Goal: Task Accomplishment & Management: Use online tool/utility

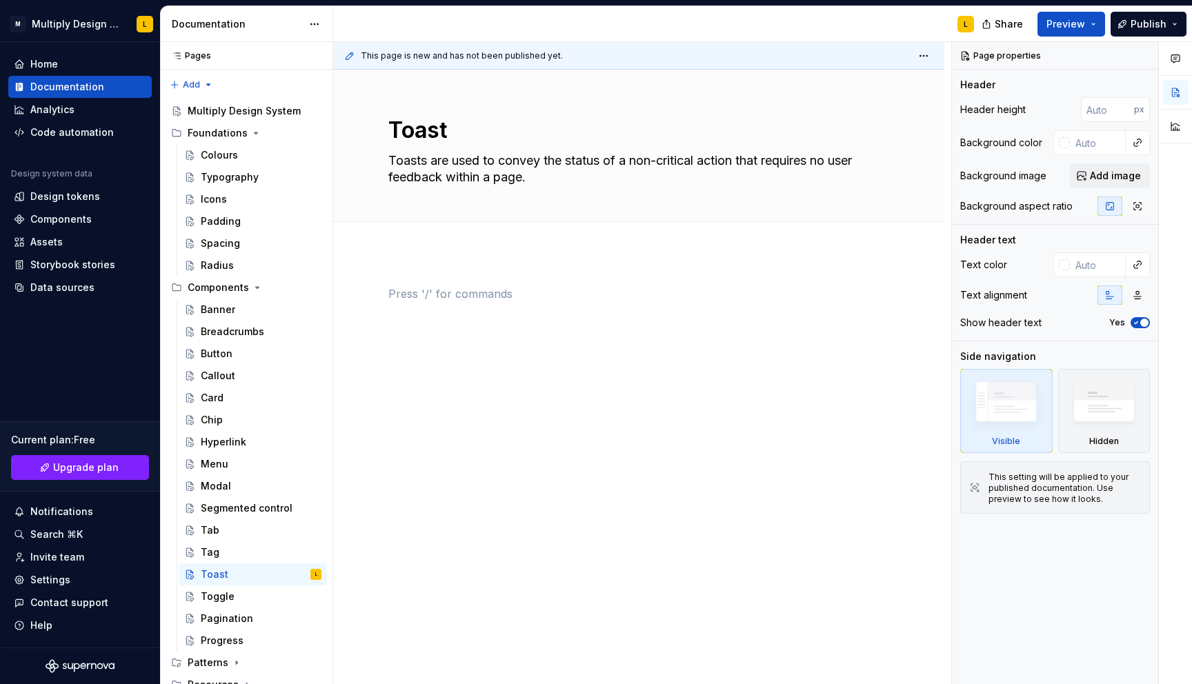
scroll to position [30, 0]
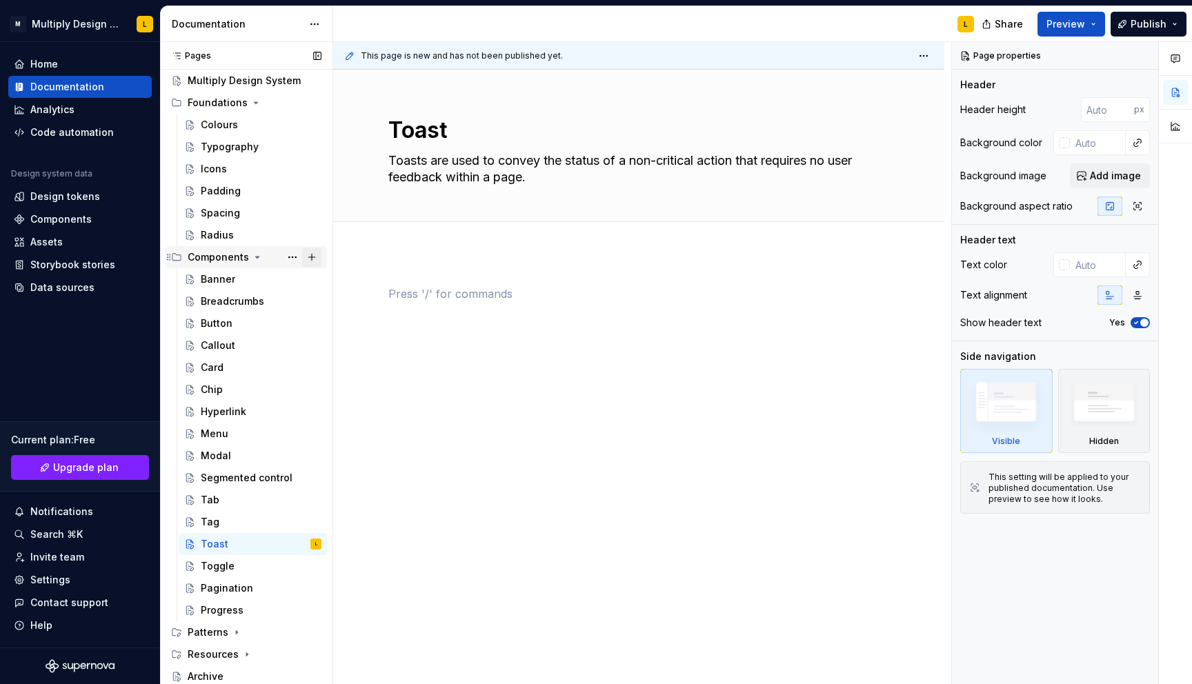
click at [314, 256] on button "Page tree" at bounding box center [311, 257] width 19 height 19
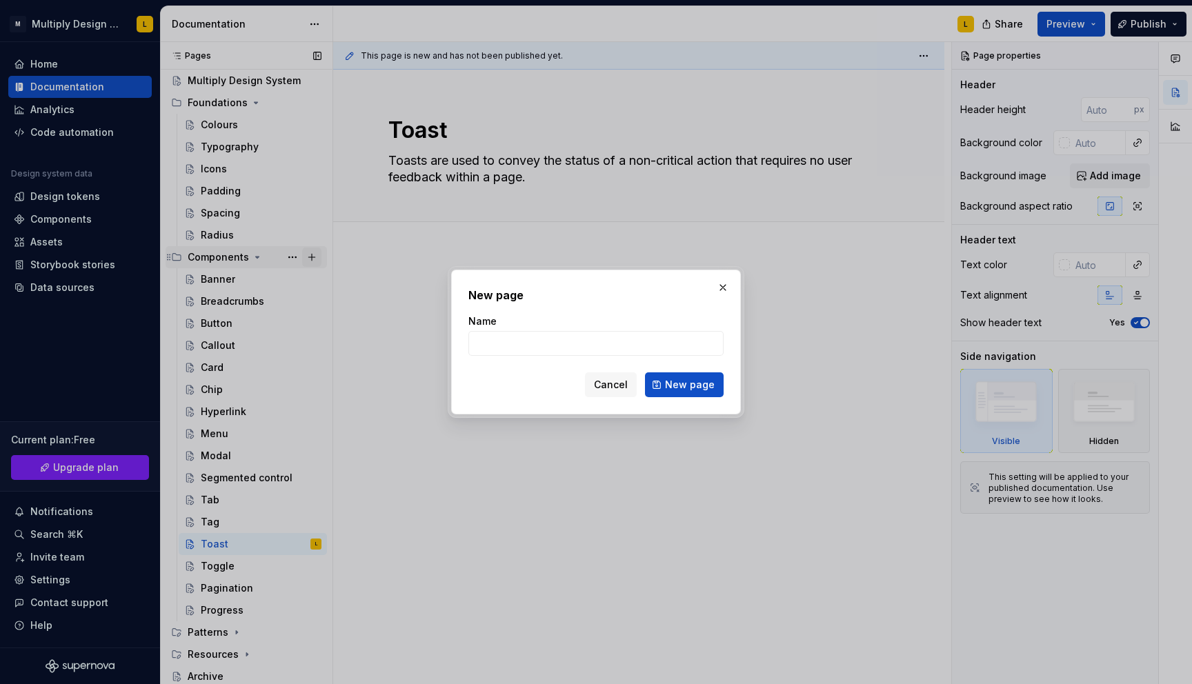
type textarea "*"
type input "Input"
click at [683, 390] on span "New page" at bounding box center [690, 385] width 50 height 14
type textarea "*"
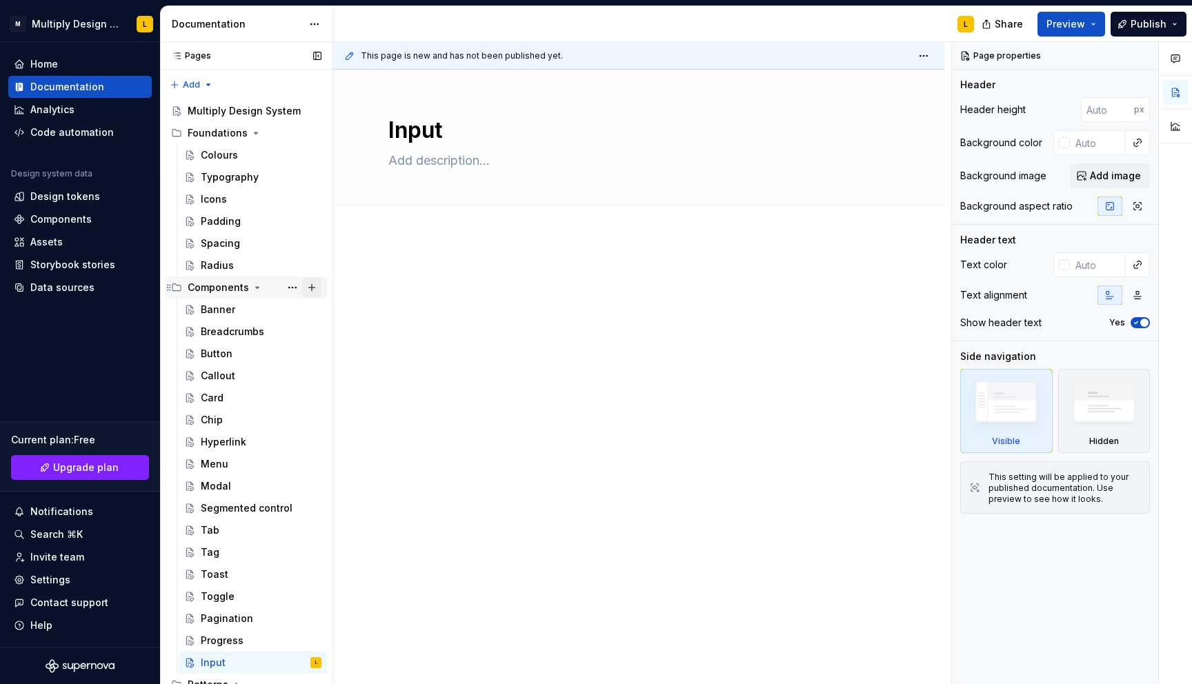
click at [309, 286] on button "Page tree" at bounding box center [311, 287] width 19 height 19
type textarea "*"
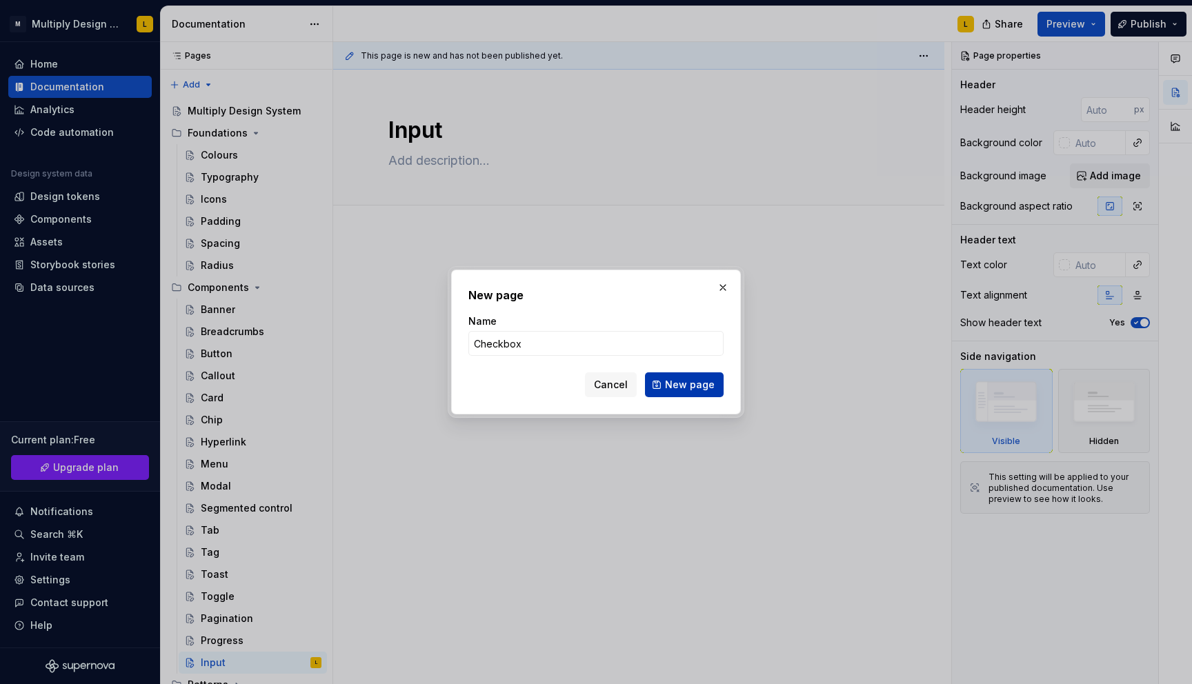
type input "Checkbox"
click at [661, 388] on button "New page" at bounding box center [684, 384] width 79 height 25
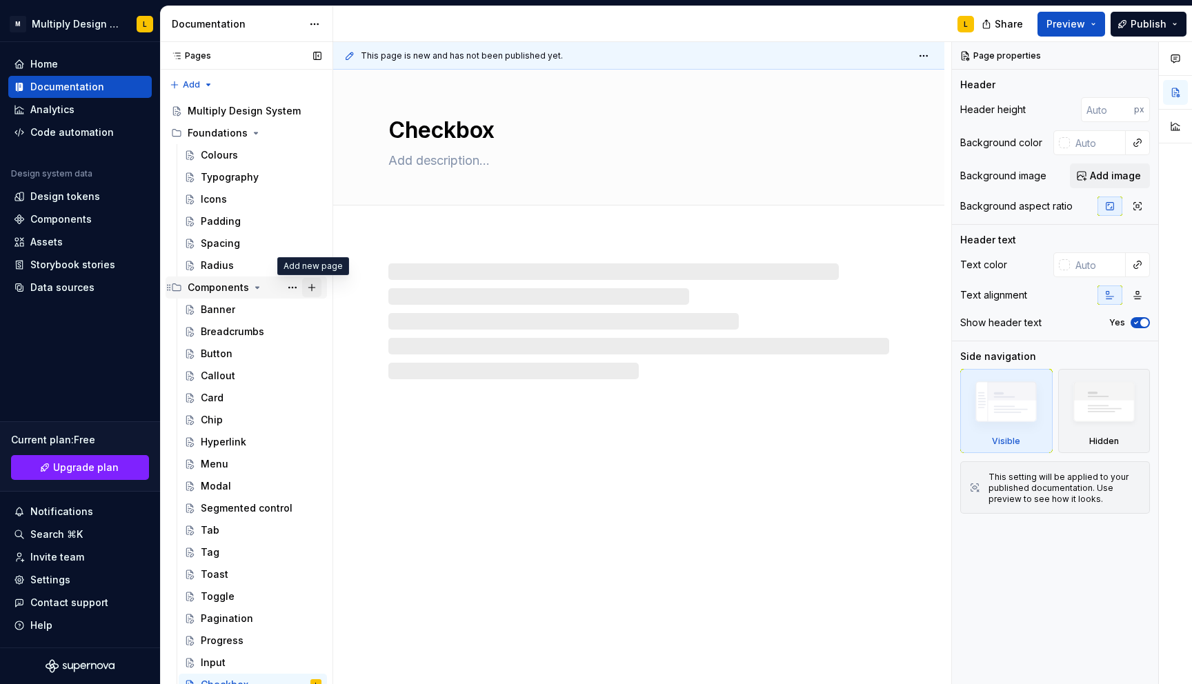
click at [310, 289] on button "Page tree" at bounding box center [311, 287] width 19 height 19
type textarea "*"
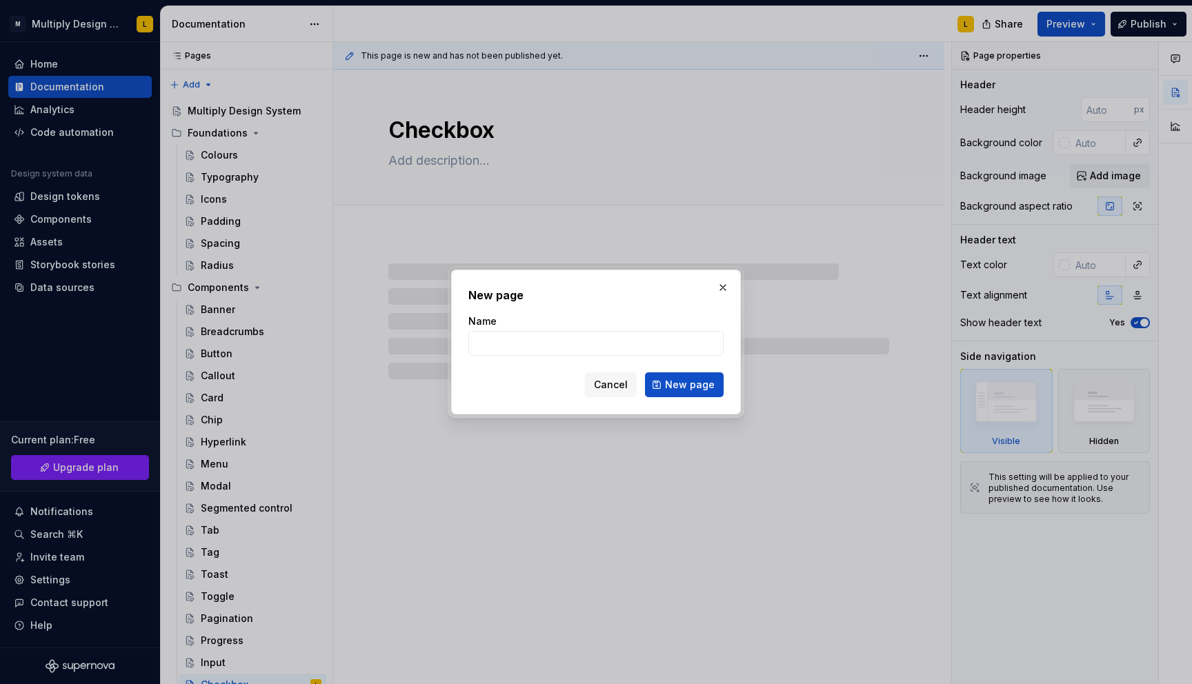
type input "R"
type textarea "*"
type input "Rad"
type textarea "*"
type input "Radio"
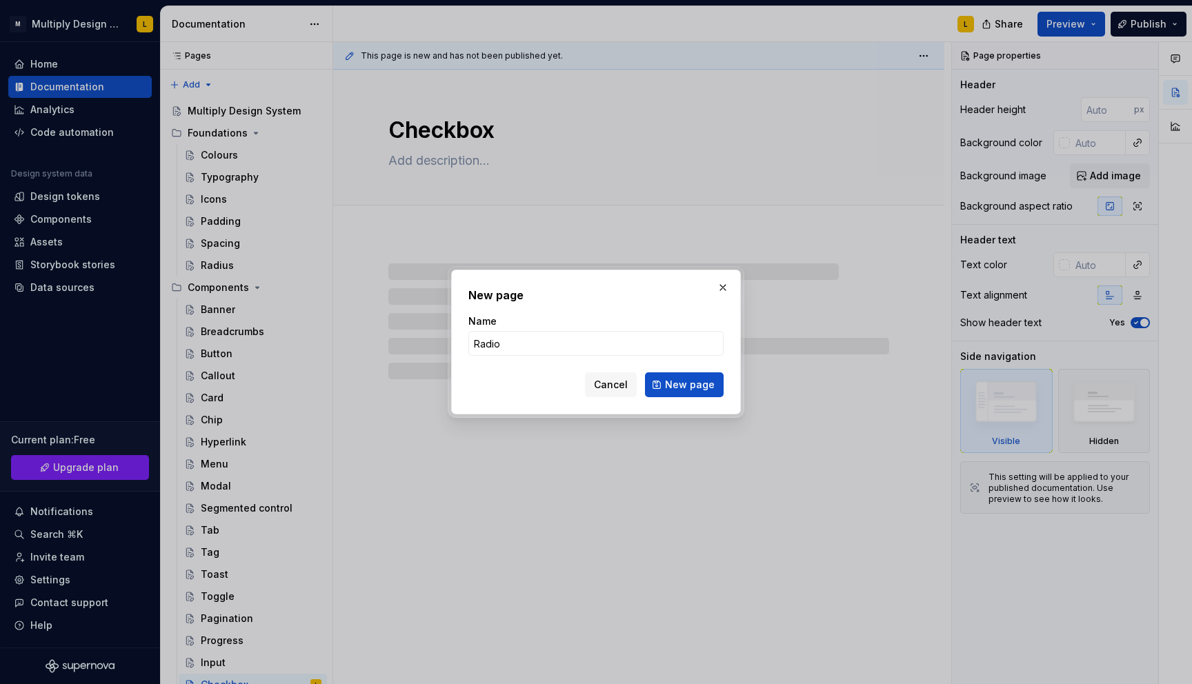
type textarea "*"
type input "Radio"
click at [703, 386] on span "New page" at bounding box center [690, 385] width 50 height 14
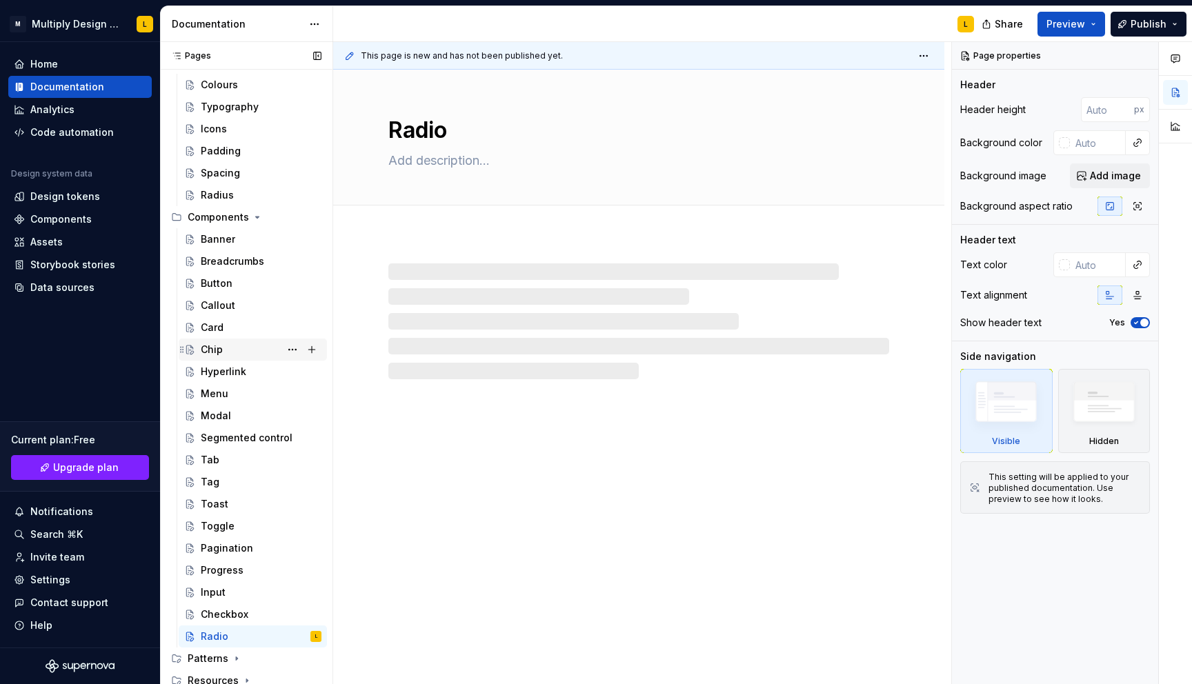
scroll to position [97, 0]
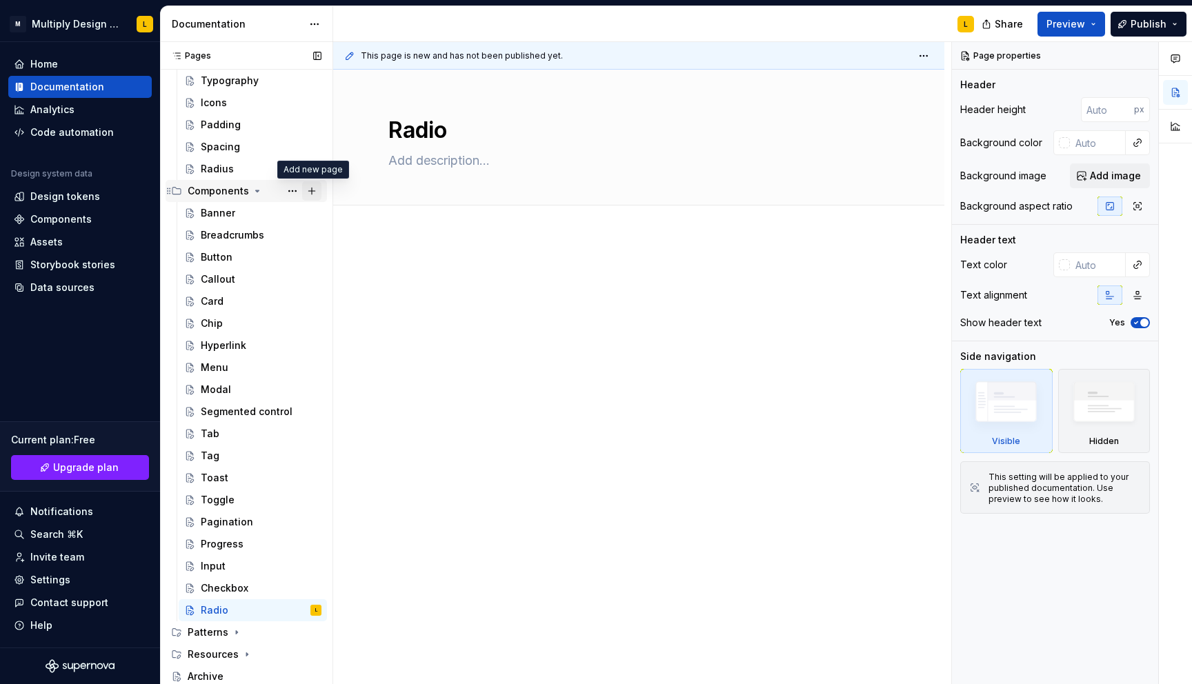
click at [315, 190] on button "Page tree" at bounding box center [311, 190] width 19 height 19
type textarea "*"
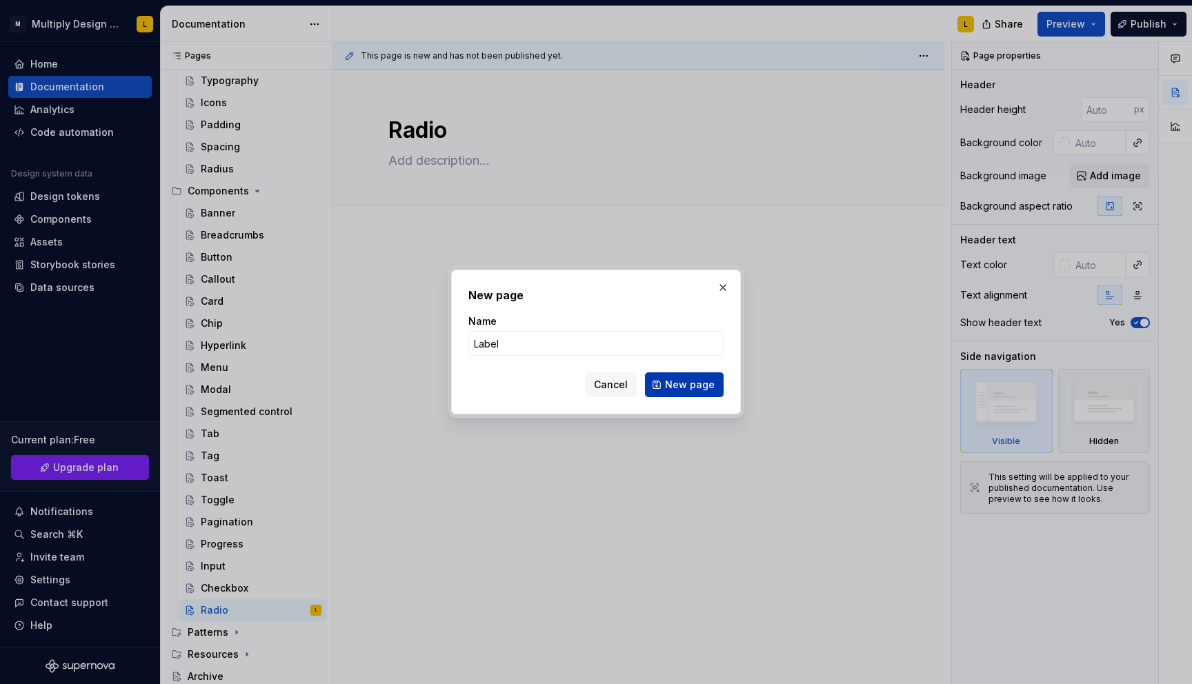
type input "Label"
click at [696, 392] on button "New page" at bounding box center [684, 384] width 79 height 25
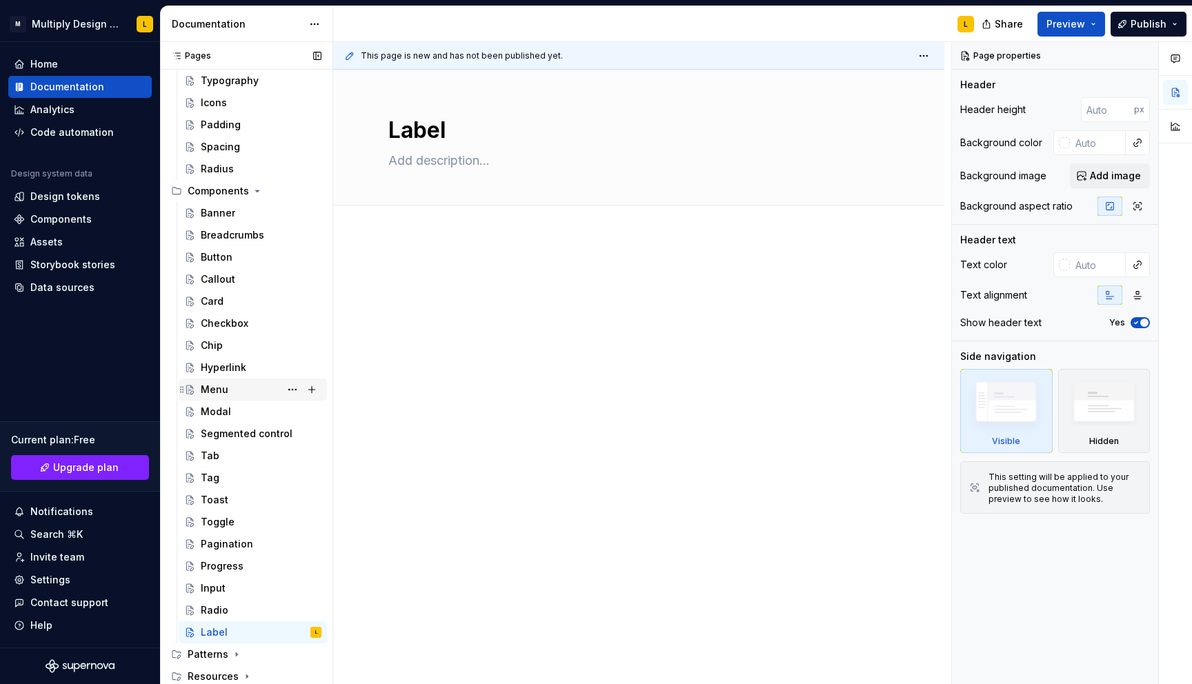
scroll to position [119, 0]
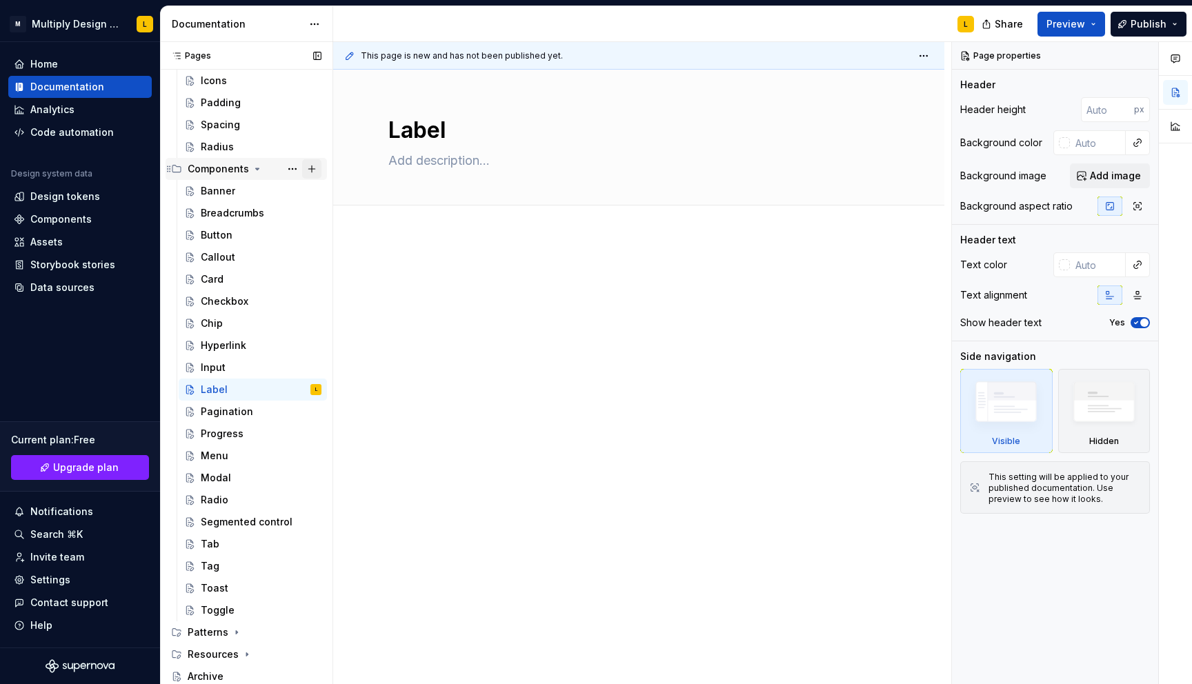
click at [311, 168] on button "Page tree" at bounding box center [311, 168] width 19 height 19
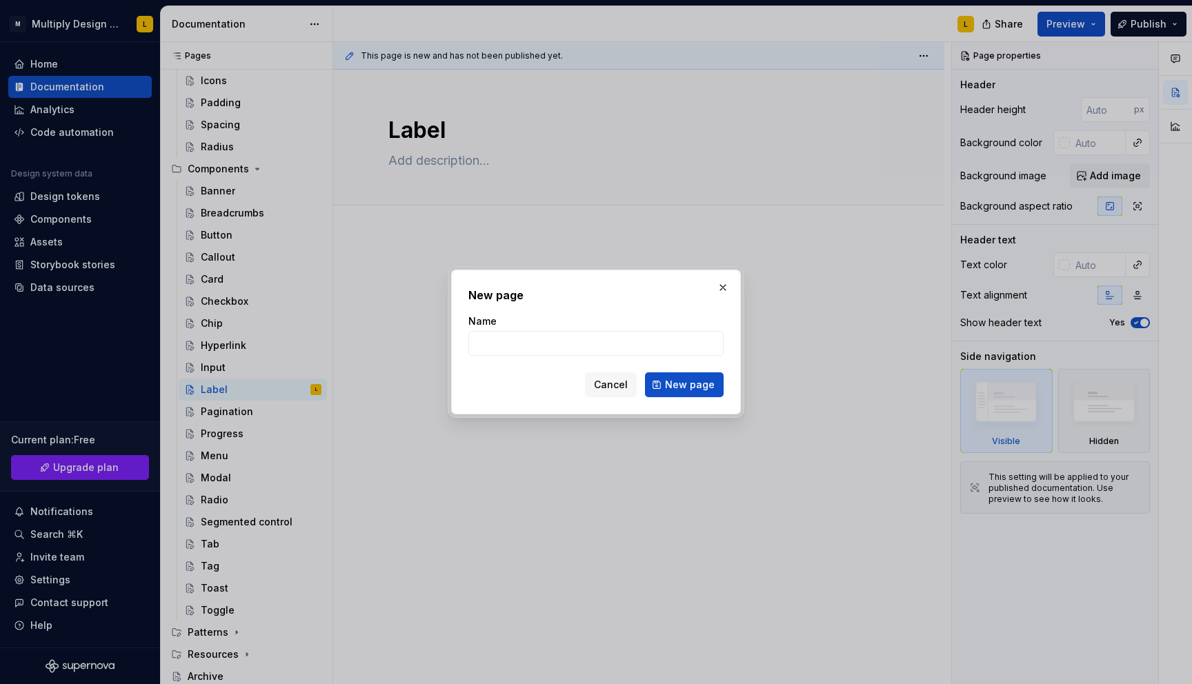
type textarea "*"
type input "Avatar"
click at [679, 400] on div "New page Name Avatar Cancel New page" at bounding box center [596, 342] width 290 height 145
click at [682, 382] on span "New page" at bounding box center [690, 385] width 50 height 14
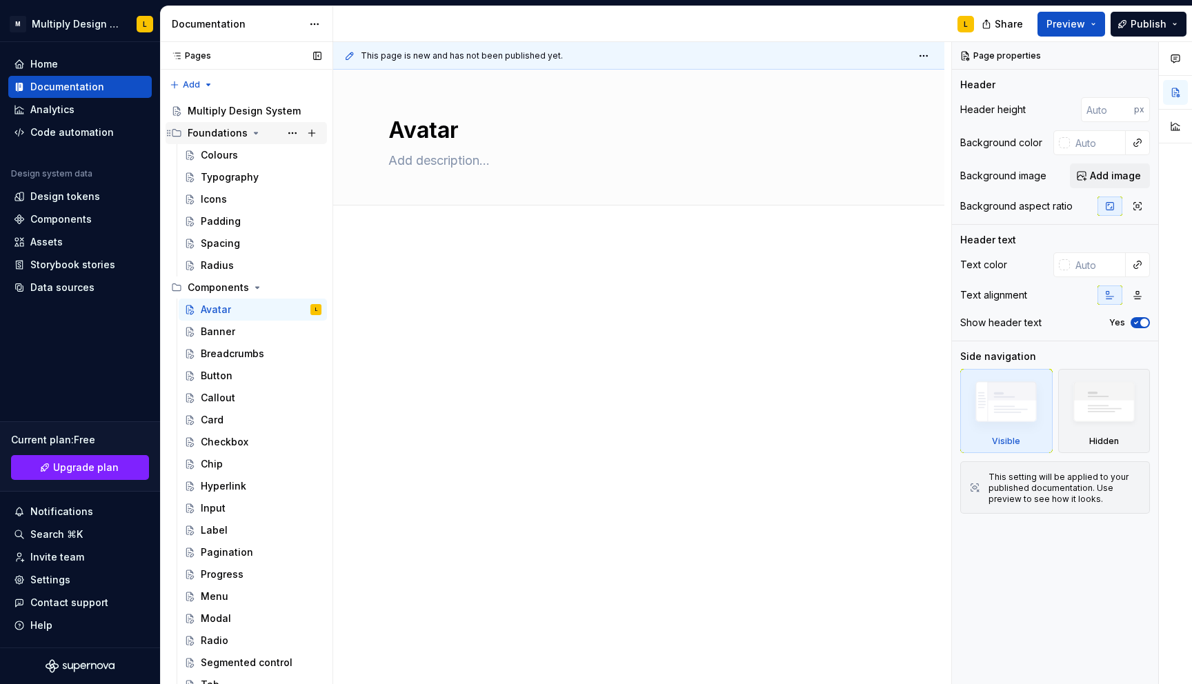
click at [250, 133] on icon "Page tree" at bounding box center [255, 133] width 11 height 11
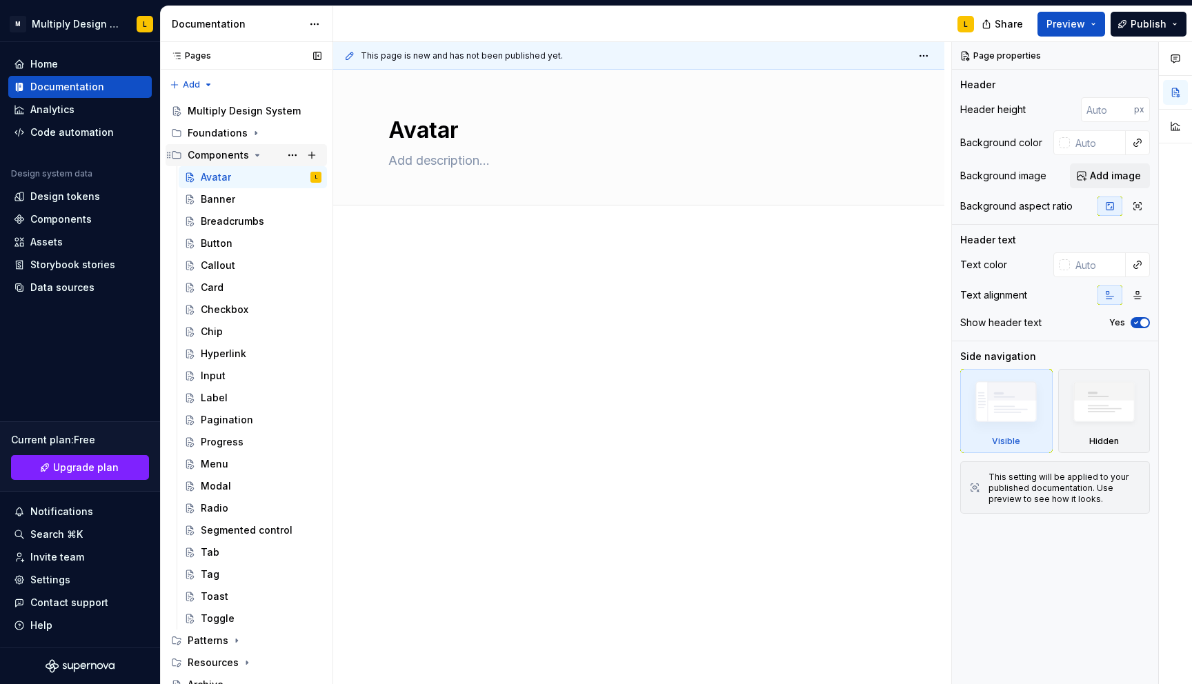
click at [256, 156] on icon "Page tree" at bounding box center [257, 154] width 3 height 1
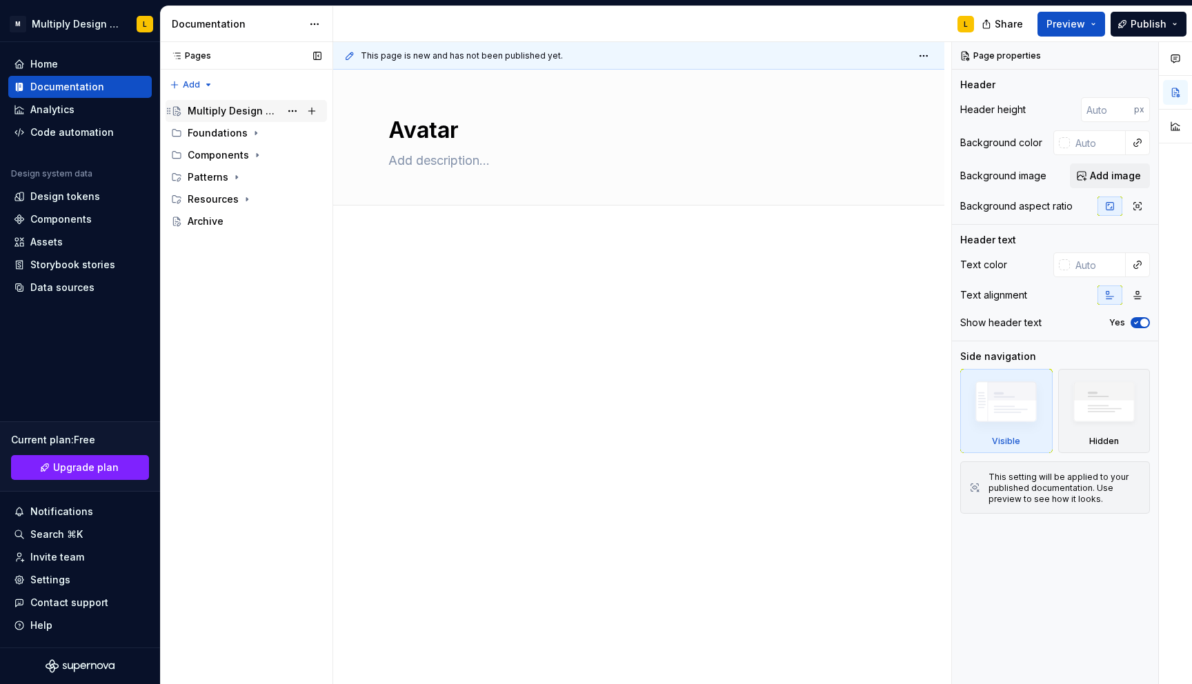
click at [240, 110] on div "Multiply Design System" at bounding box center [234, 111] width 92 height 14
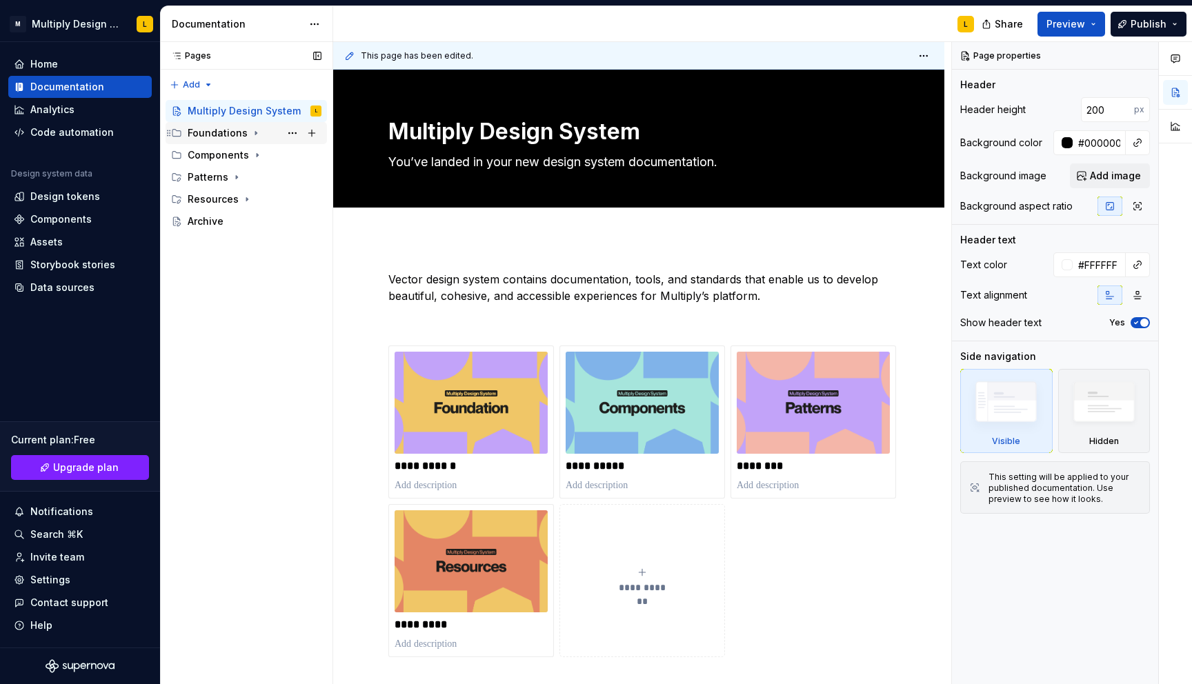
click at [237, 132] on div "Foundations" at bounding box center [218, 133] width 60 height 14
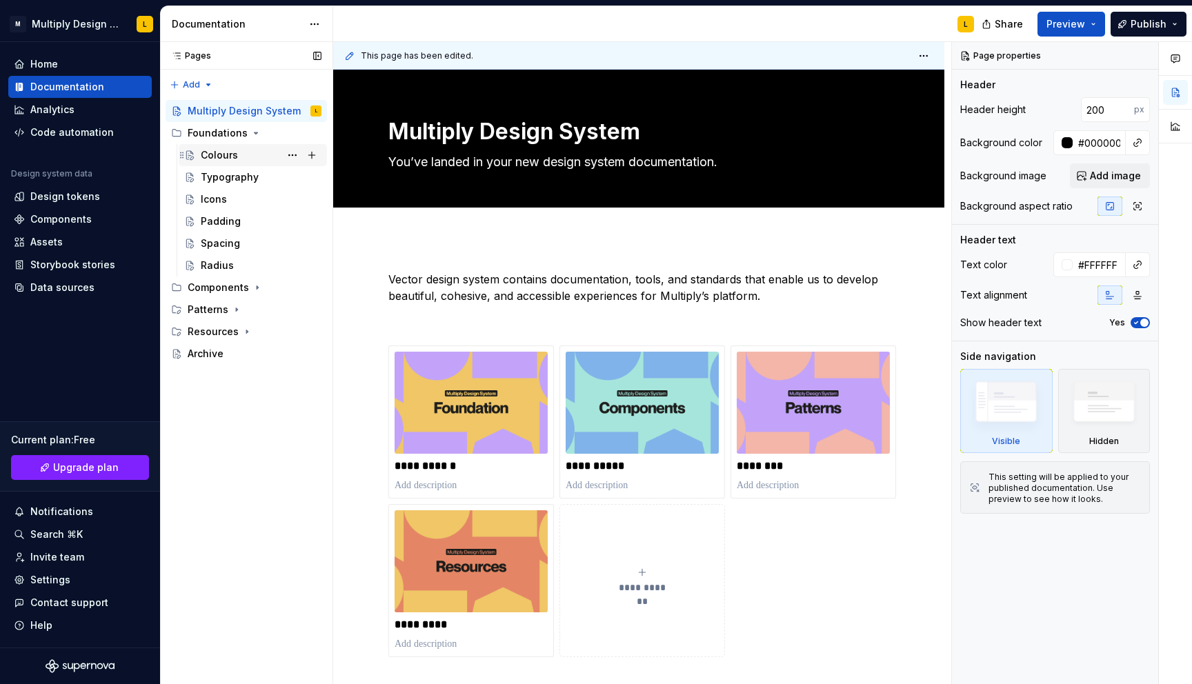
click at [226, 154] on div "Colours" at bounding box center [219, 155] width 37 height 14
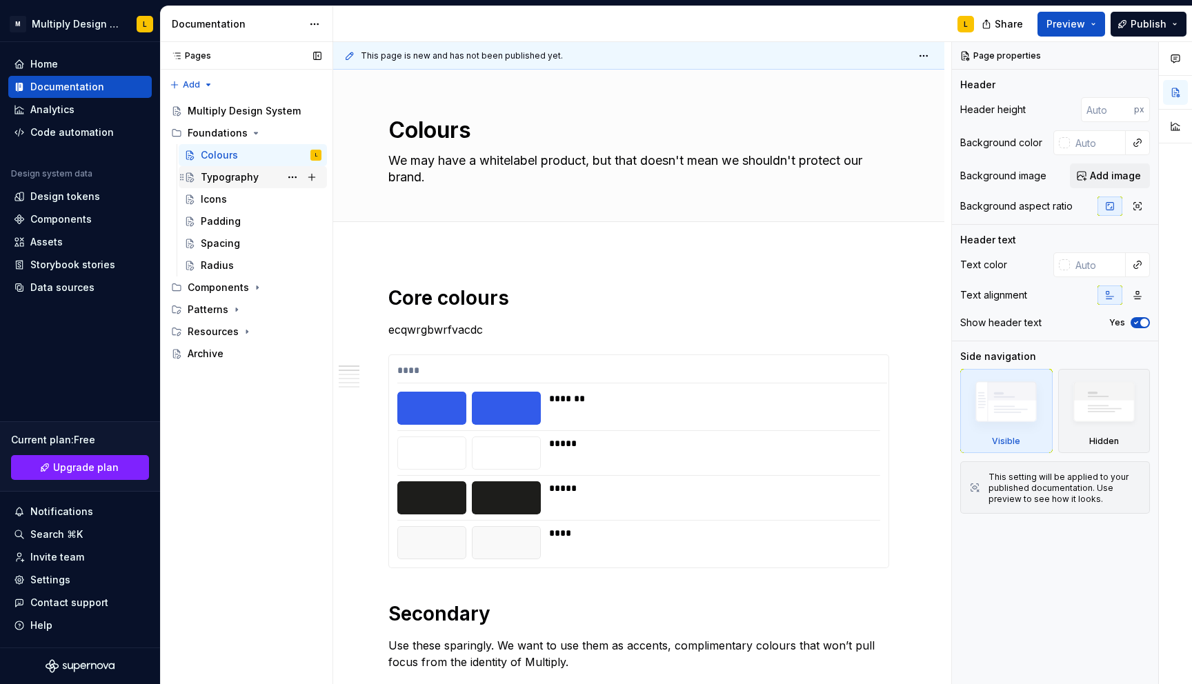
click at [216, 186] on div "Typography" at bounding box center [261, 177] width 121 height 19
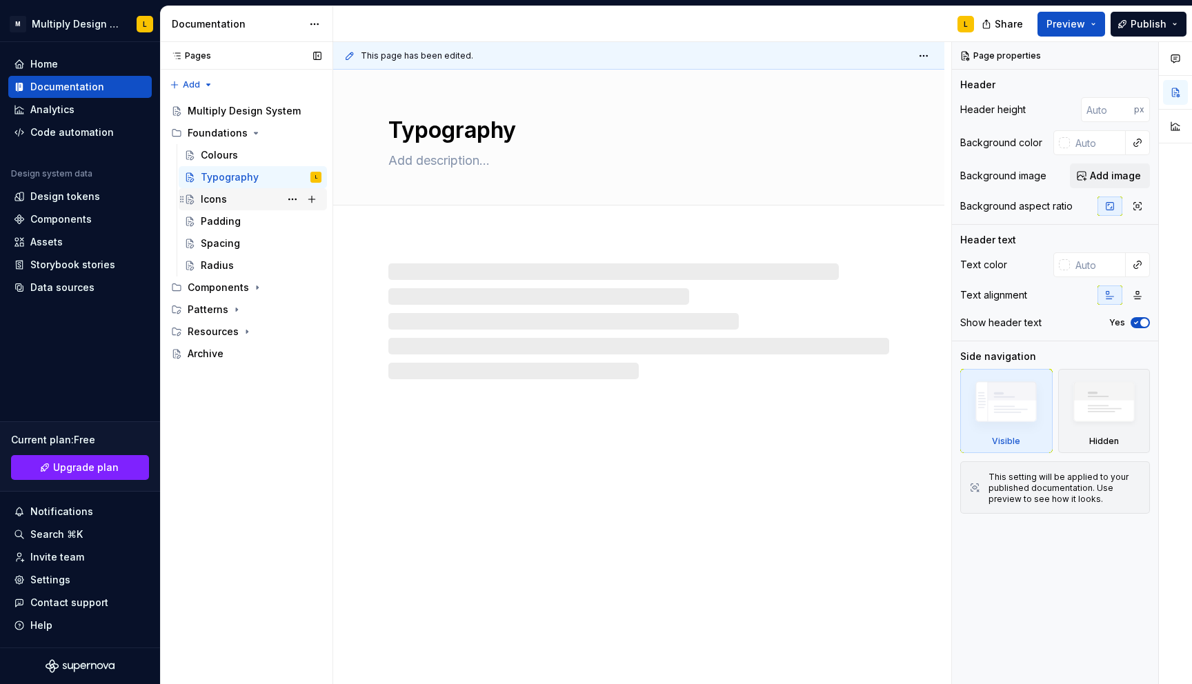
click at [210, 199] on div "Icons" at bounding box center [214, 199] width 26 height 14
click at [212, 218] on div "Padding" at bounding box center [221, 221] width 40 height 14
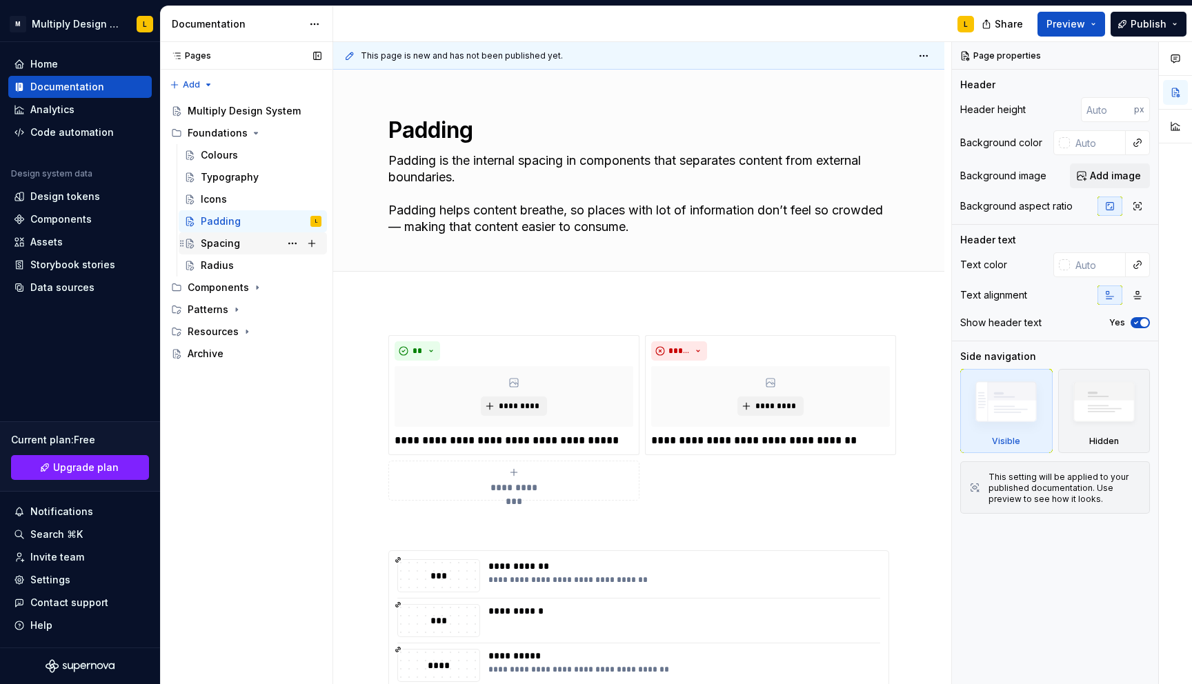
click at [211, 245] on div "Spacing" at bounding box center [220, 244] width 39 height 14
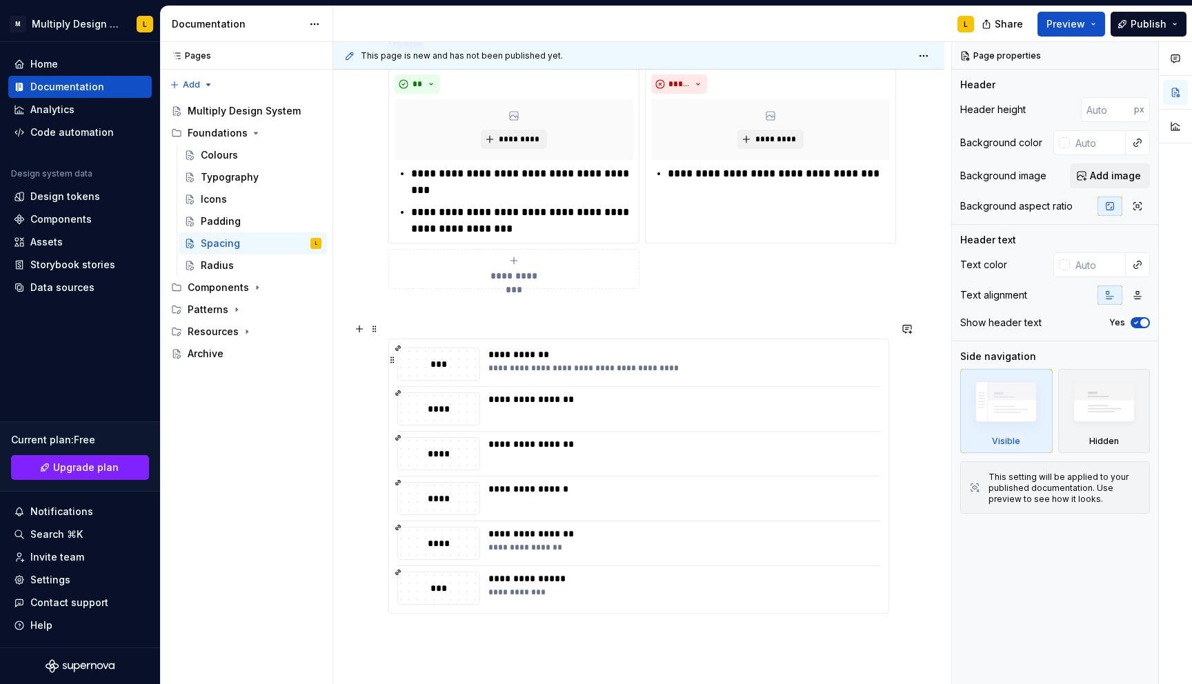
scroll to position [472, 0]
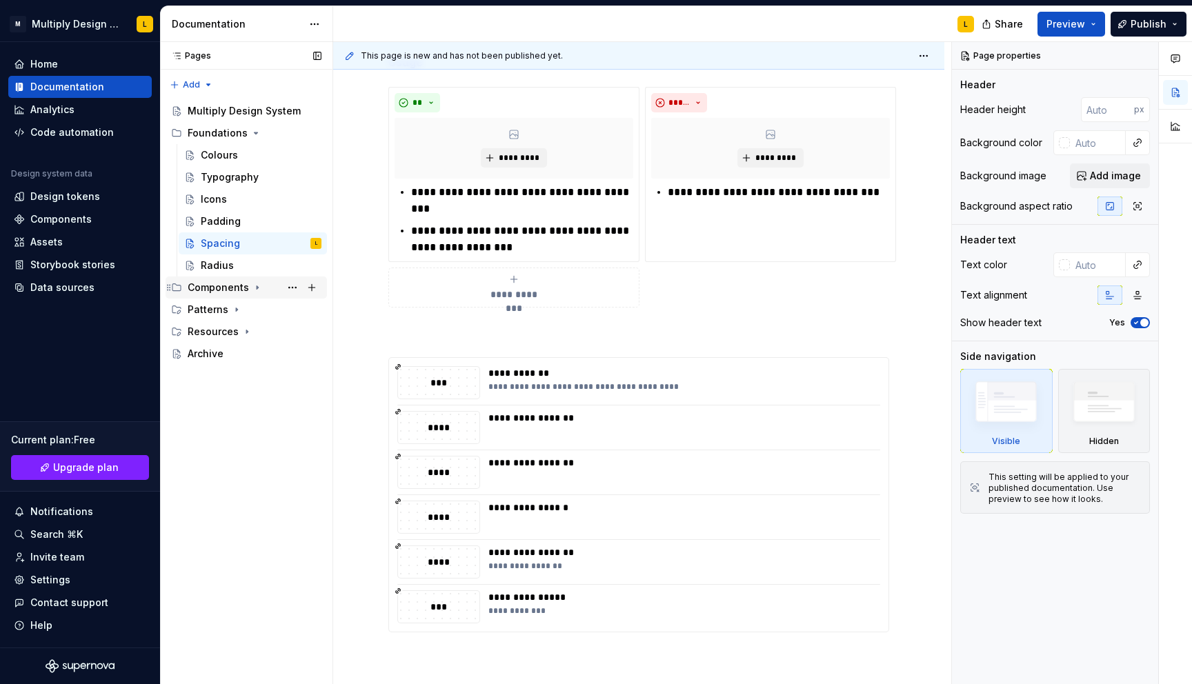
click at [252, 287] on icon "Page tree" at bounding box center [257, 287] width 11 height 11
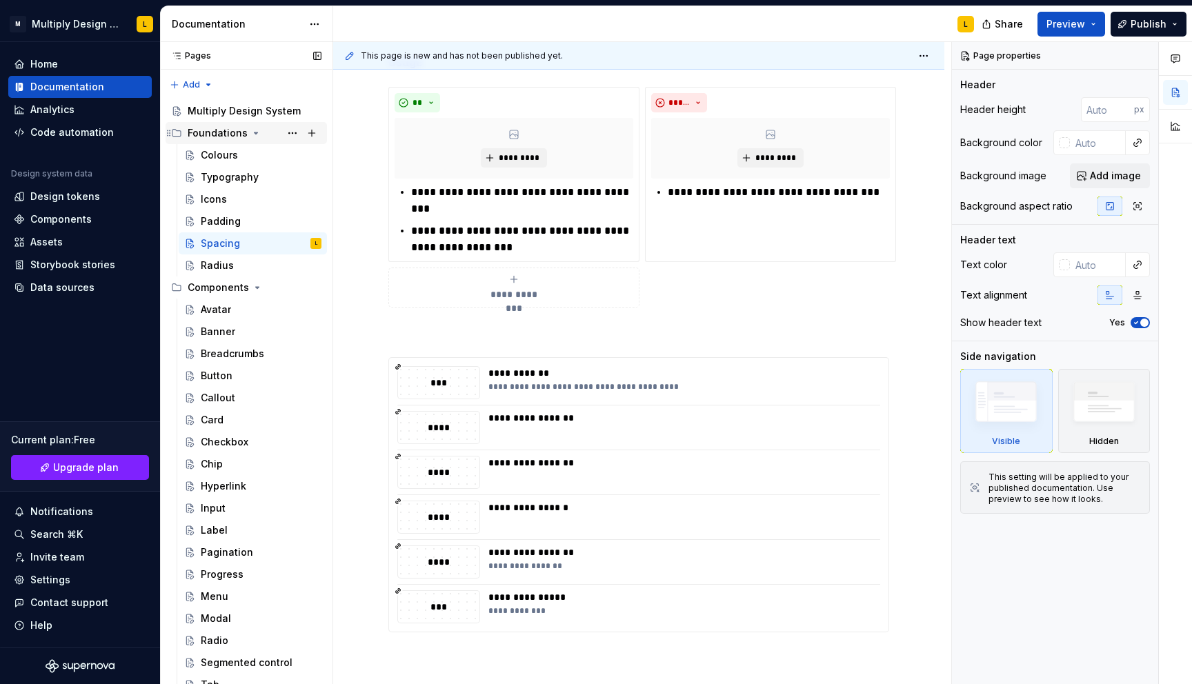
click at [253, 134] on icon "Page tree" at bounding box center [255, 133] width 11 height 11
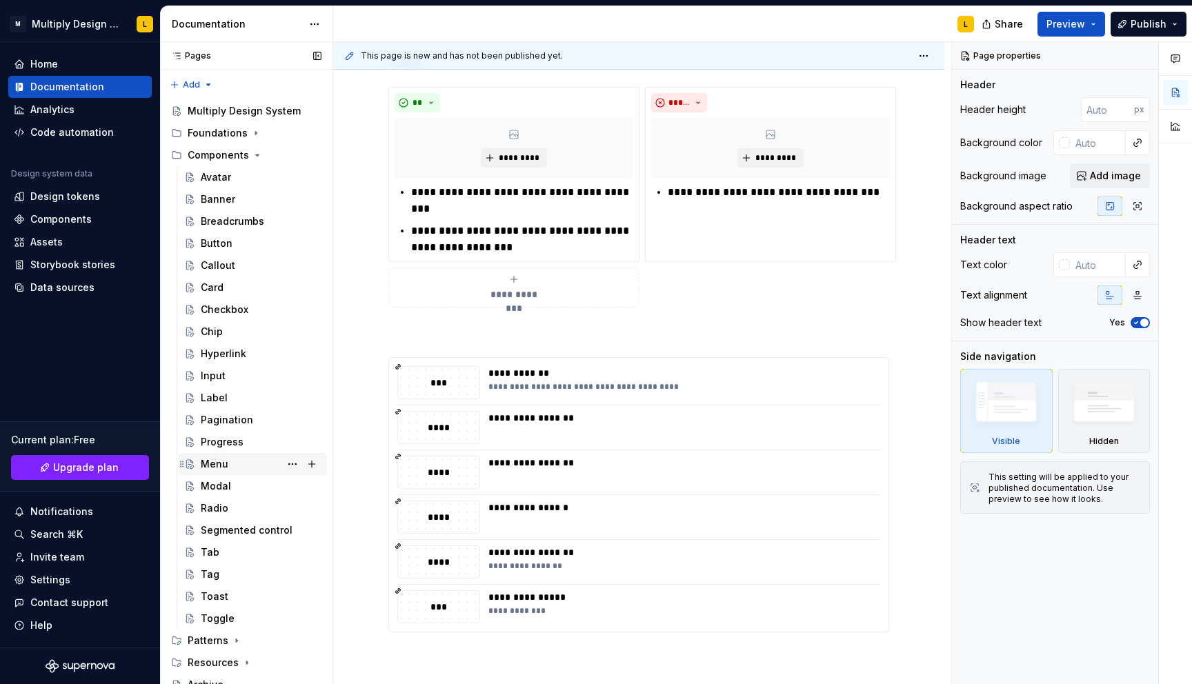
scroll to position [8, 0]
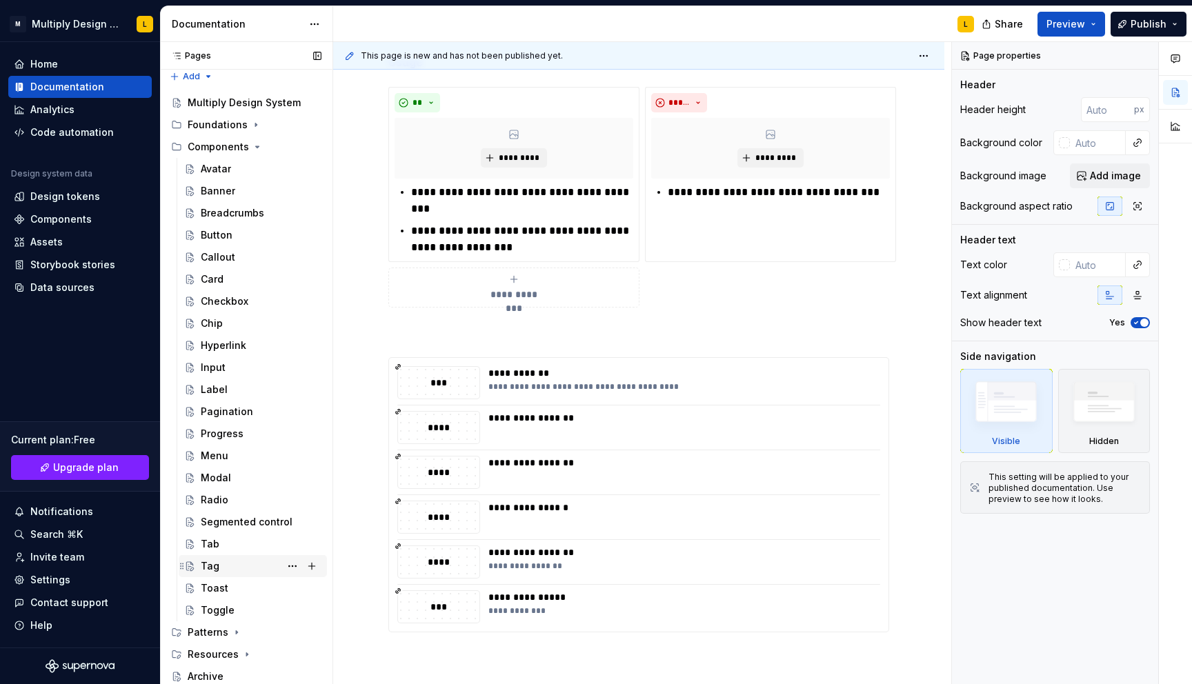
click at [218, 572] on div "Tag" at bounding box center [261, 566] width 121 height 19
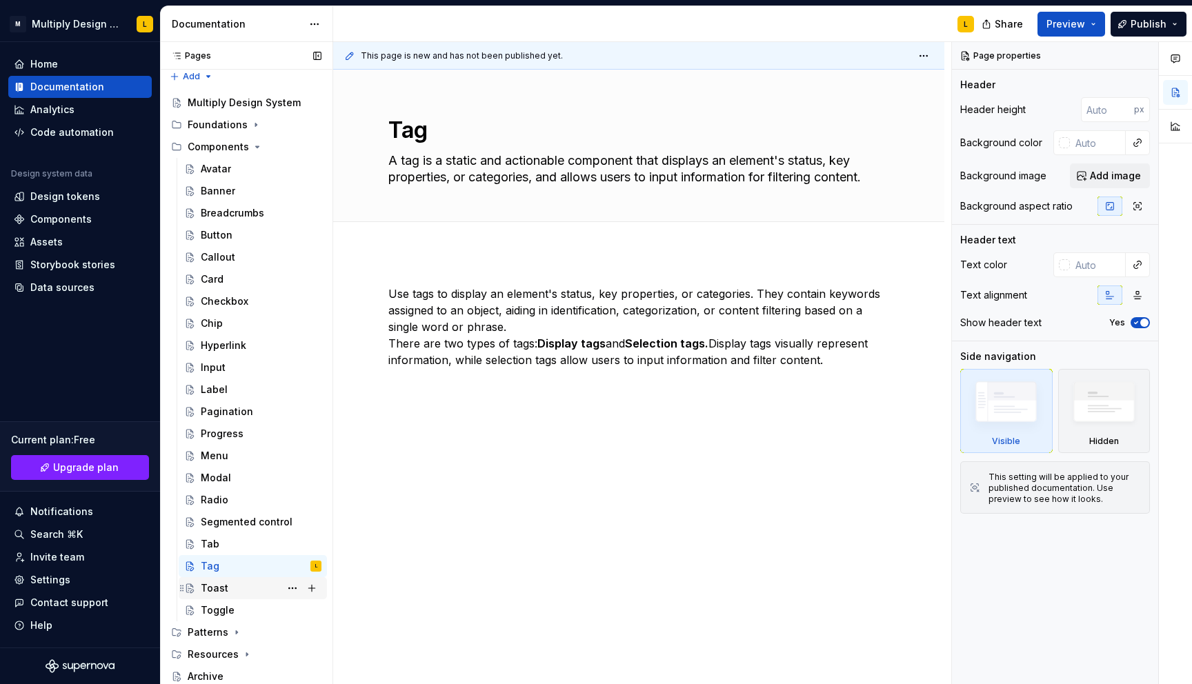
click at [235, 586] on div "Toast" at bounding box center [261, 588] width 121 height 19
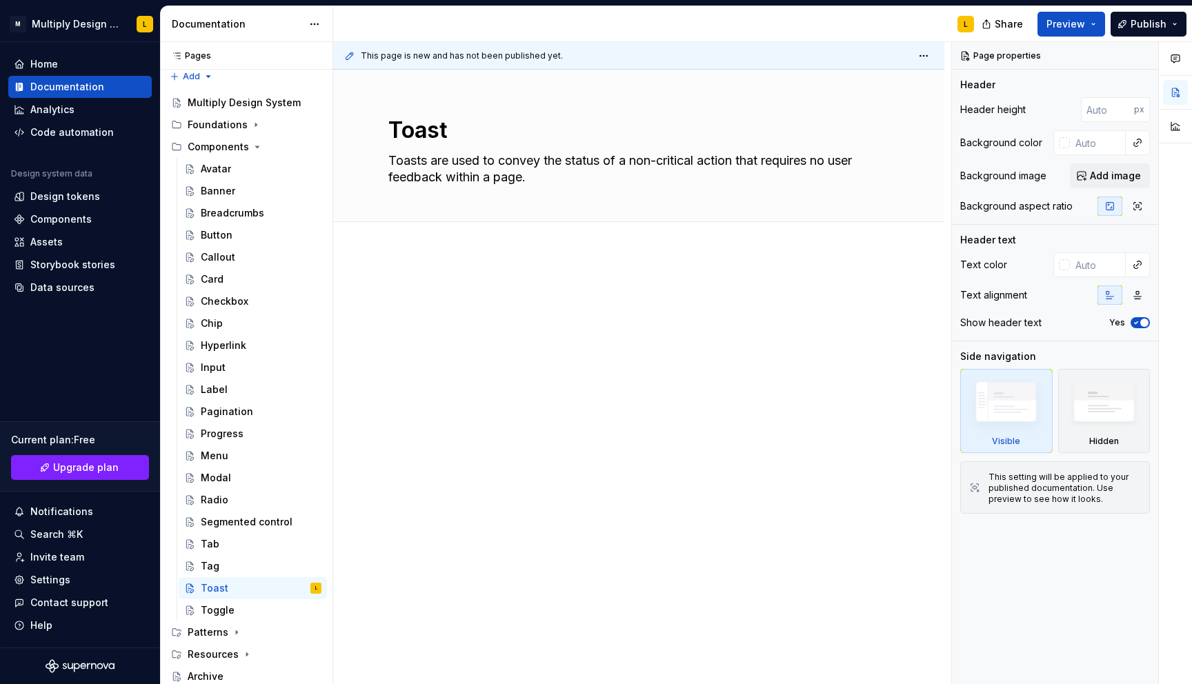
type textarea "*"
